Goal: Task Accomplishment & Management: Manage account settings

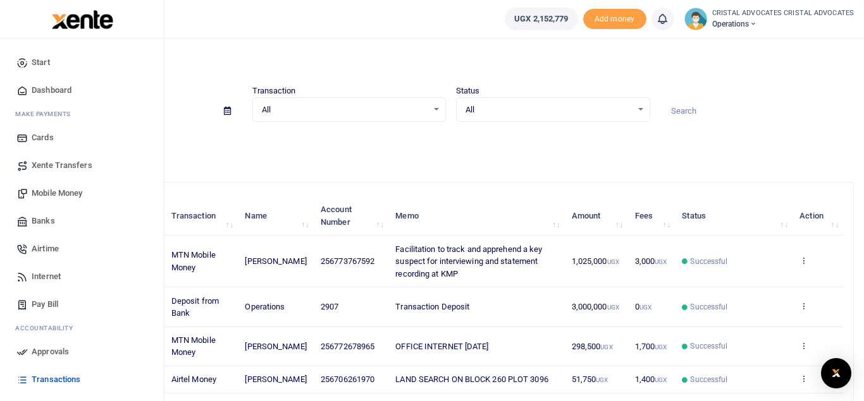
click at [66, 192] on span "Mobile Money" at bounding box center [57, 193] width 51 height 13
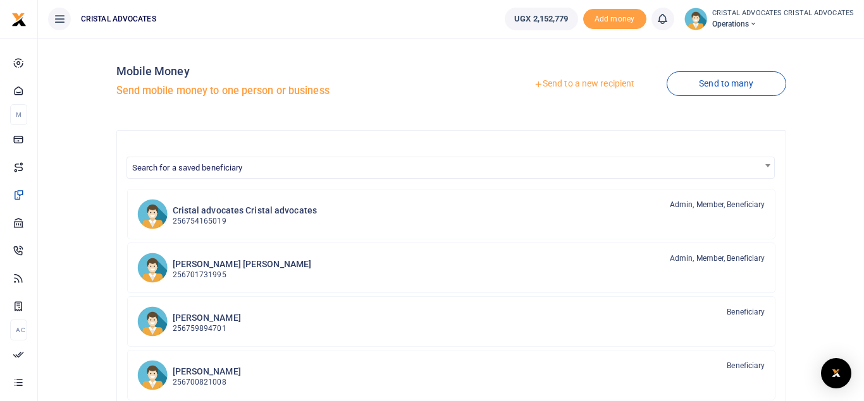
click at [573, 85] on link "Send to a new recipient" at bounding box center [583, 84] width 165 height 23
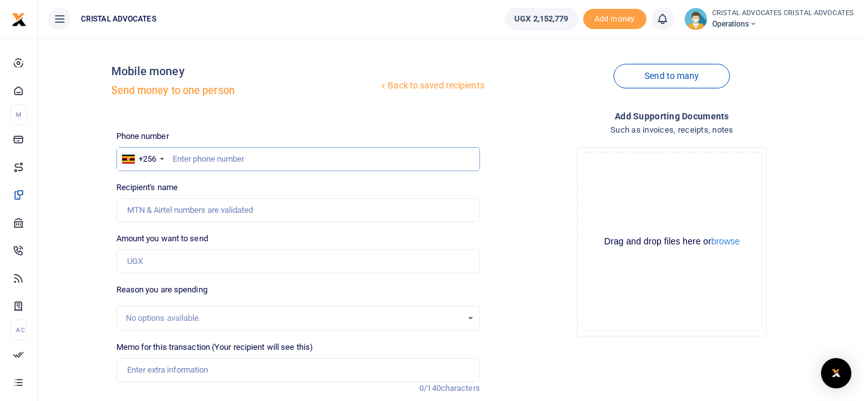
click at [214, 158] on input "text" at bounding box center [298, 159] width 364 height 24
type input "754165019"
click at [152, 259] on input "Amount you want to send" at bounding box center [298, 262] width 364 height 24
paste input "1,456,585.00"
type input "1,456,585"
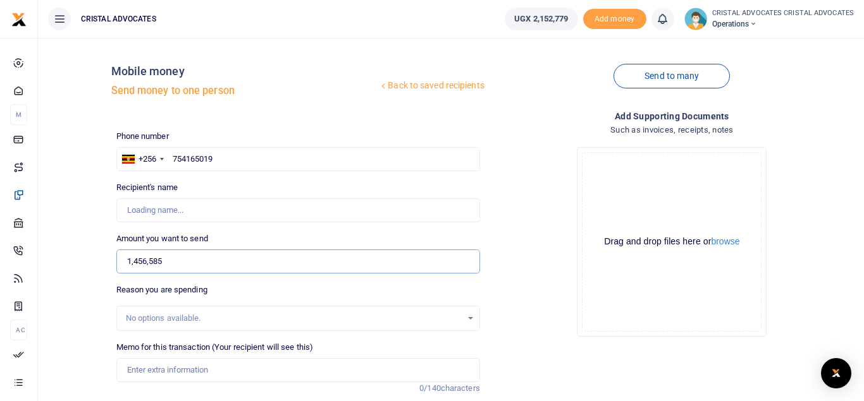
type input "[PERSON_NAME]"
type input "1,456,585"
click at [193, 317] on div "No options available." at bounding box center [294, 318] width 336 height 13
click at [198, 367] on input "Memo for this transaction (Your recipient will see this)" at bounding box center [298, 370] width 364 height 24
paste input "UBER FOR OFFICE STAFF"
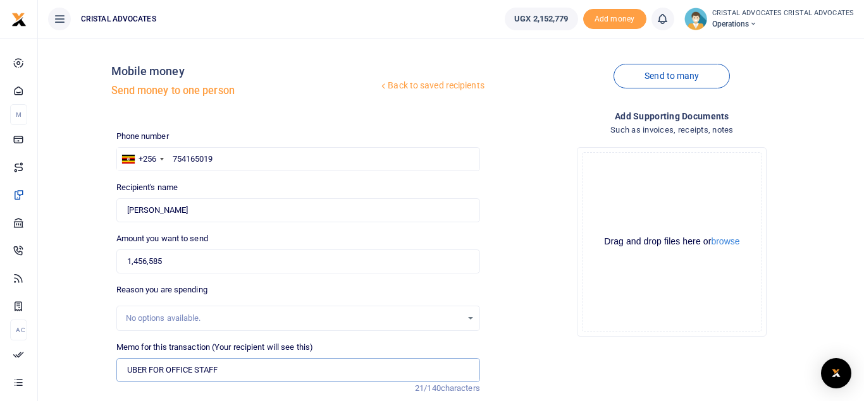
type input "UBER FOR OFFICE STAFF"
click at [852, 219] on div "Drop your files here Drag and drop files here or browse Powered by Uppy" at bounding box center [672, 242] width 364 height 210
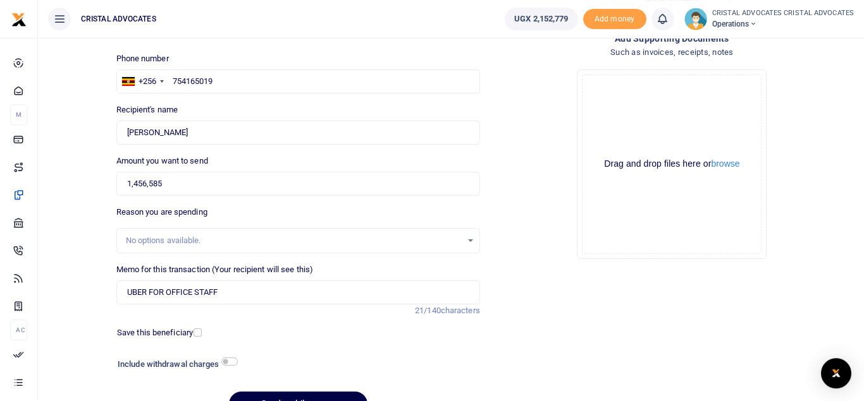
scroll to position [146, 0]
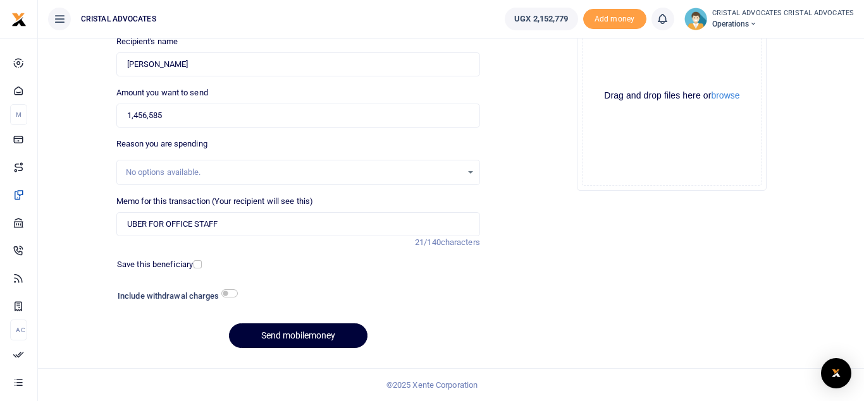
click at [282, 346] on button "Send mobilemoney" at bounding box center [298, 336] width 138 height 25
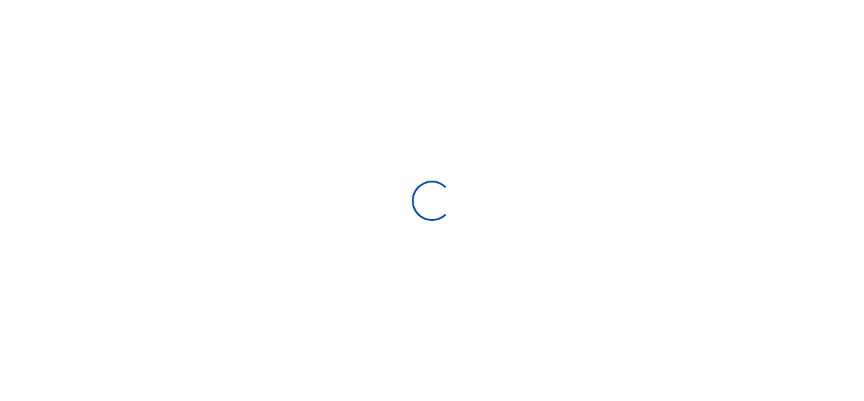
select select "Loading bundles"
select select
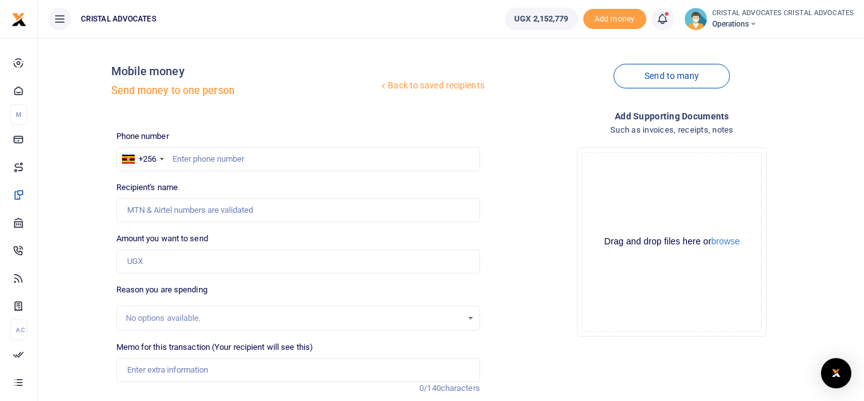
click at [663, 16] on icon at bounding box center [662, 19] width 13 height 14
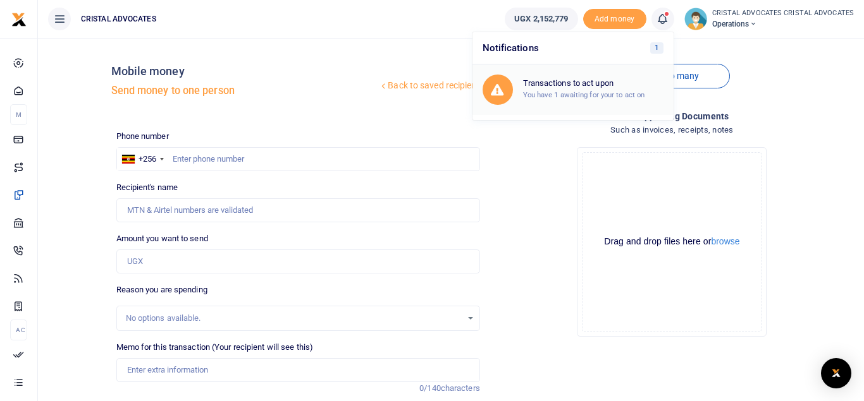
click at [601, 73] on link "Transactions to act upon You have 1 awaiting for your to act on" at bounding box center [572, 89] width 201 height 51
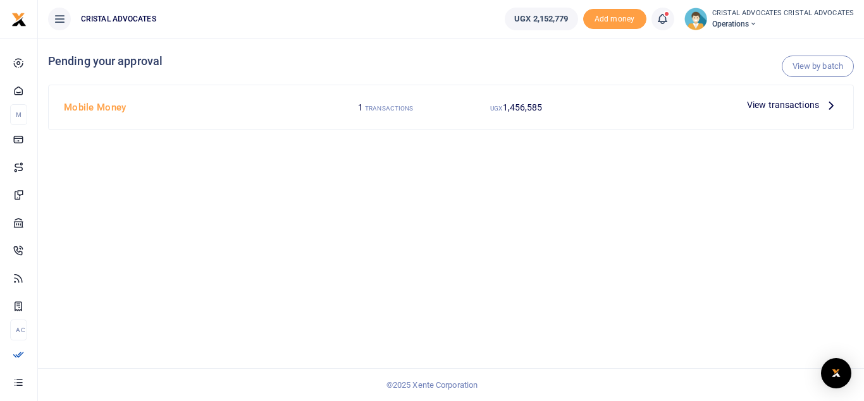
click at [829, 105] on icon at bounding box center [831, 105] width 14 height 14
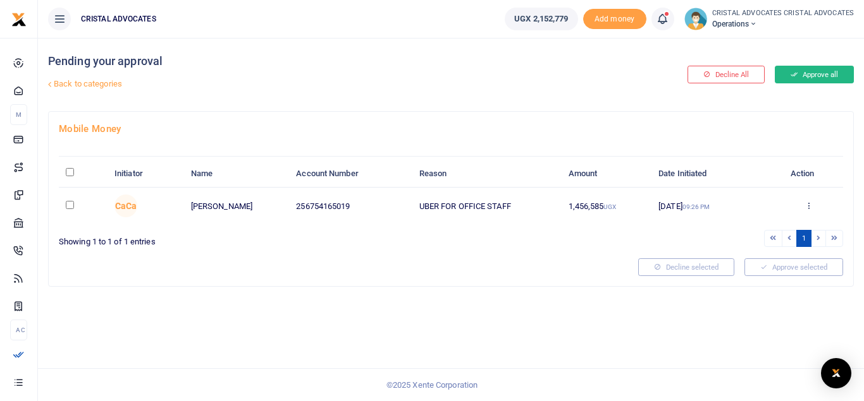
click at [816, 68] on button "Approve all" at bounding box center [813, 75] width 79 height 18
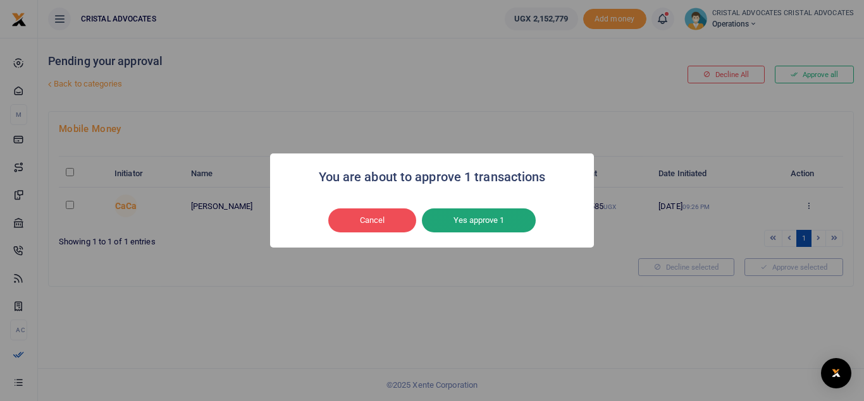
click at [502, 217] on button "Yes approve 1" at bounding box center [479, 221] width 114 height 24
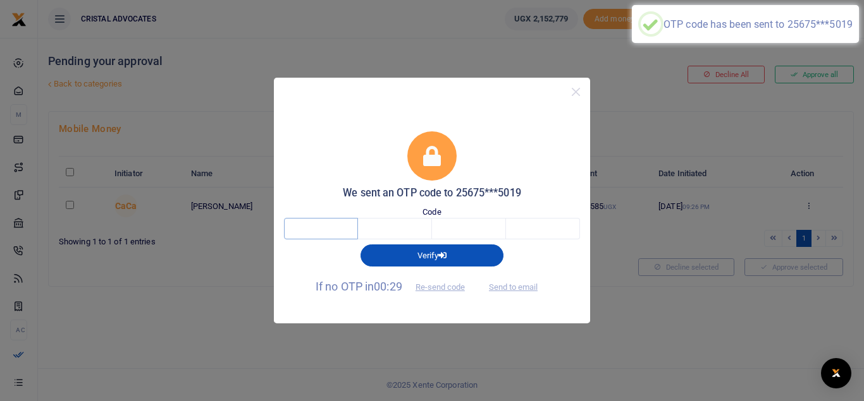
click at [327, 228] on input "text" at bounding box center [321, 228] width 74 height 21
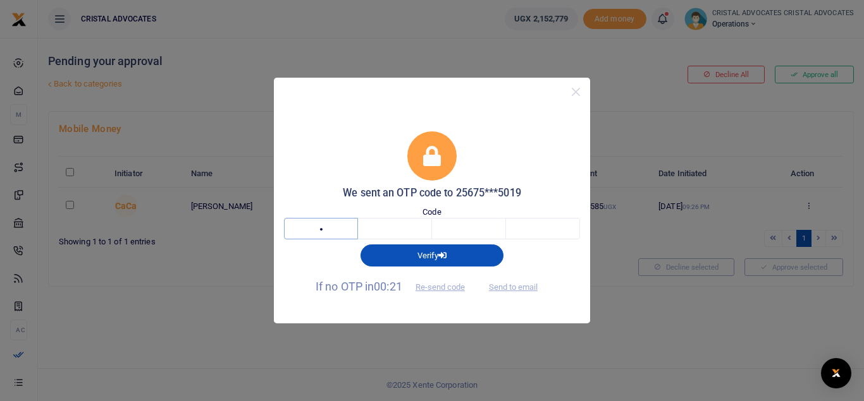
type input "9"
type input "6"
type input "1"
type input "3"
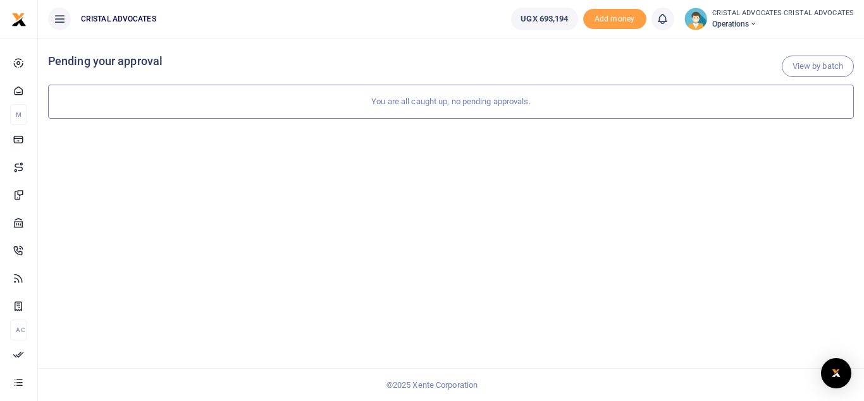
click at [756, 20] on icon at bounding box center [753, 24] width 8 height 9
click at [795, 89] on link "Logout" at bounding box center [801, 92] width 100 height 18
